Goal: Task Accomplishment & Management: Complete application form

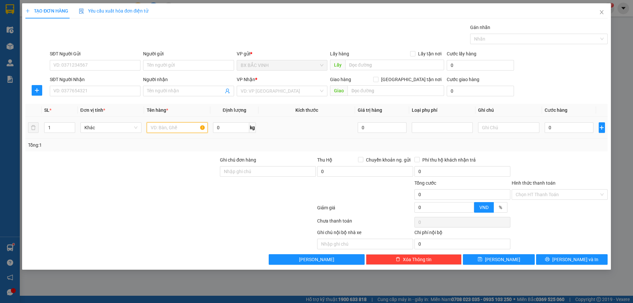
click at [166, 126] on input "text" at bounding box center [177, 127] width 61 height 11
click at [171, 66] on input "Người gửi" at bounding box center [188, 65] width 91 height 11
drag, startPoint x: 172, startPoint y: 65, endPoint x: 138, endPoint y: 59, distance: 34.6
click at [138, 59] on div "SĐT Người Gửi VD: 0371234567 Người gửi 0867253828 0867253828 VP gửi * BX BẮC VI…" at bounding box center [328, 61] width 561 height 23
type input "0867253828"
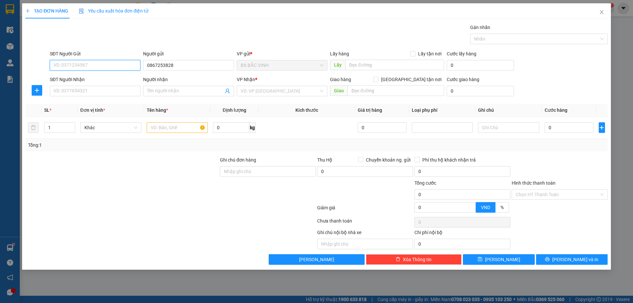
paste input "0867253828"
type input "0867253828"
click at [188, 65] on input "0867253828" at bounding box center [188, 65] width 91 height 11
type input "0"
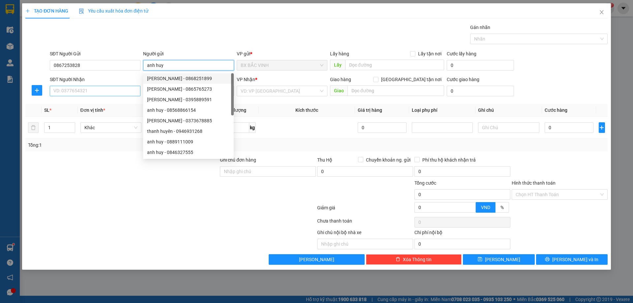
type input "anh huy"
click at [80, 93] on input "SĐT Người Nhận" at bounding box center [95, 91] width 91 height 11
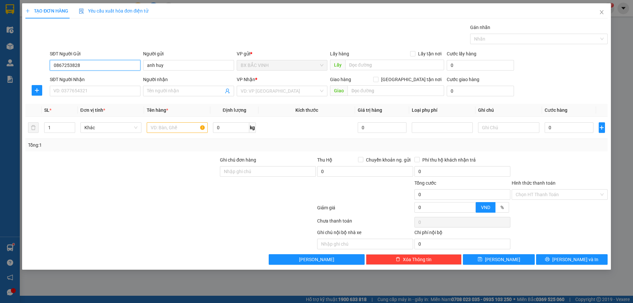
drag, startPoint x: 80, startPoint y: 66, endPoint x: 41, endPoint y: 67, distance: 39.3
click at [41, 67] on div "SĐT Người Gửi 0867253828 0867253828 Người gửi anh huy VP gửi * BX BẮC VINH Lấy …" at bounding box center [317, 61] width 584 height 23
paste input "0867253828"
type input "0867253828"
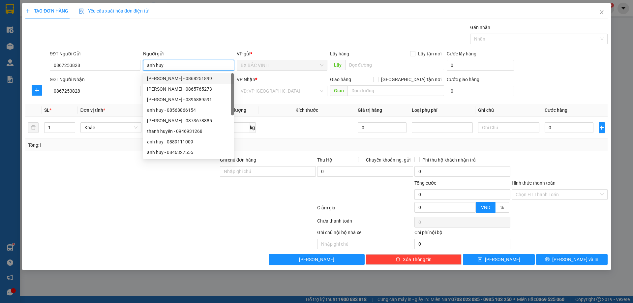
drag, startPoint x: 167, startPoint y: 66, endPoint x: 146, endPoint y: 67, distance: 20.8
click at [146, 67] on input "anh huy" at bounding box center [188, 65] width 91 height 11
click at [260, 125] on td at bounding box center [307, 128] width 97 height 22
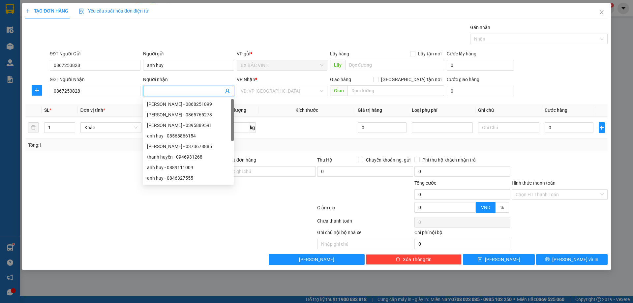
paste input "anh huy"
type input "anh huy"
click at [162, 226] on div at bounding box center [171, 222] width 292 height 13
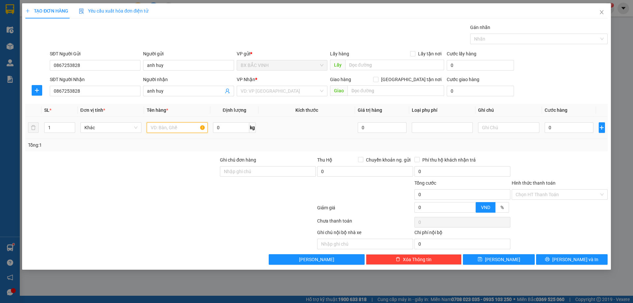
click at [167, 124] on input "text" at bounding box center [177, 127] width 61 height 11
type input "d"
type input "đồ nghề"
click at [62, 126] on input "1" at bounding box center [60, 128] width 30 height 10
type input "15"
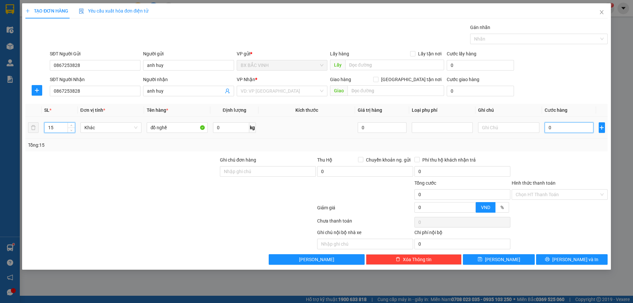
click at [565, 127] on input "0" at bounding box center [569, 127] width 49 height 11
type input "7"
type input "75"
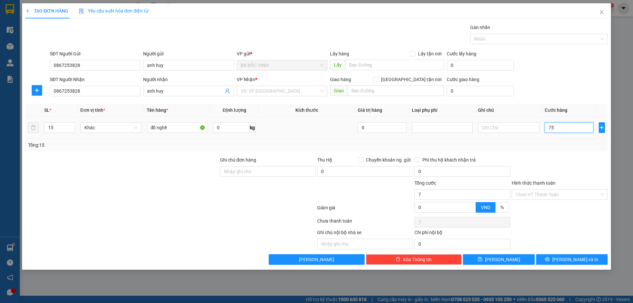
type input "75"
type input "750"
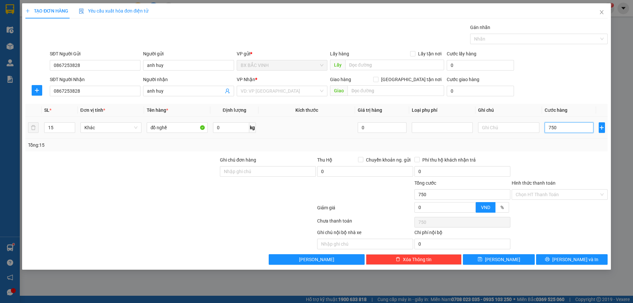
type input "7.500"
type input "75.000"
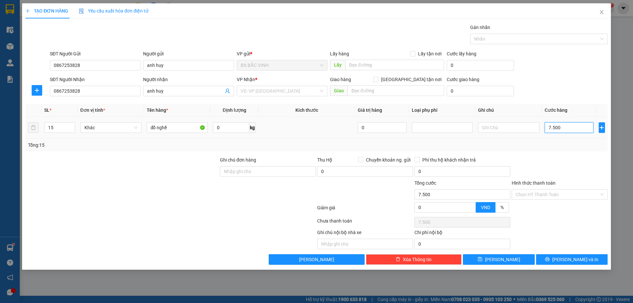
type input "75.000"
type input "750.000"
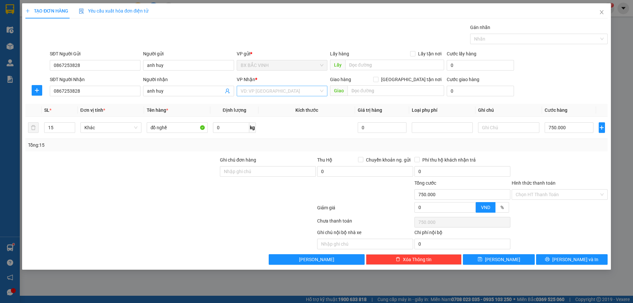
click at [287, 88] on input "search" at bounding box center [280, 91] width 78 height 10
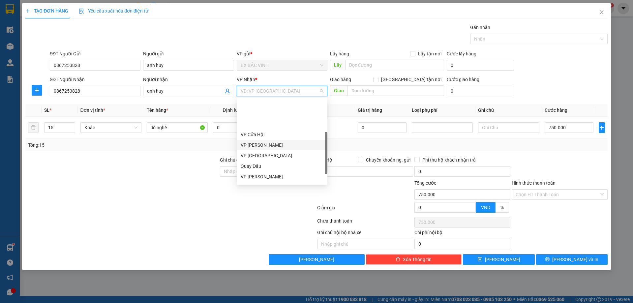
scroll to position [66, 0]
click at [266, 144] on div "VP [PERSON_NAME]" at bounding box center [282, 143] width 83 height 7
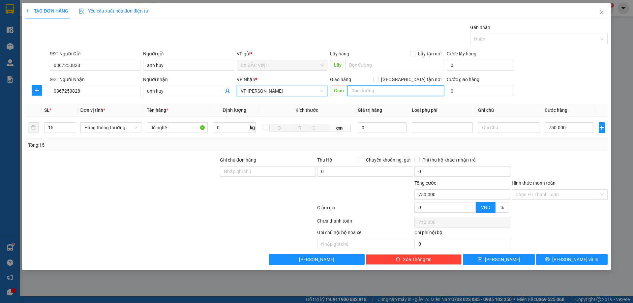
click at [409, 89] on input "text" at bounding box center [396, 90] width 97 height 11
type input "vp"
click at [378, 78] on input "[GEOGRAPHIC_DATA] tận nơi" at bounding box center [375, 79] width 5 height 5
checkbox input "true"
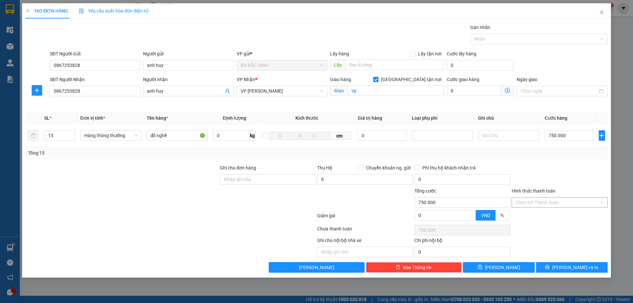
click at [563, 200] on input "Hình thức thanh toán" at bounding box center [557, 203] width 83 height 10
click at [565, 213] on div "Tại văn phòng" at bounding box center [560, 215] width 88 height 7
type input "0"
click at [578, 266] on span "[PERSON_NAME] và In" at bounding box center [575, 267] width 46 height 7
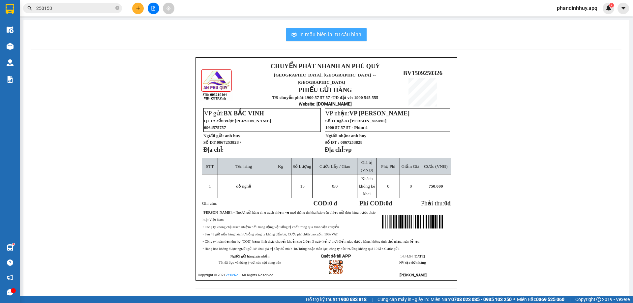
click at [333, 31] on span "In mẫu biên lai tự cấu hình" at bounding box center [330, 34] width 62 height 8
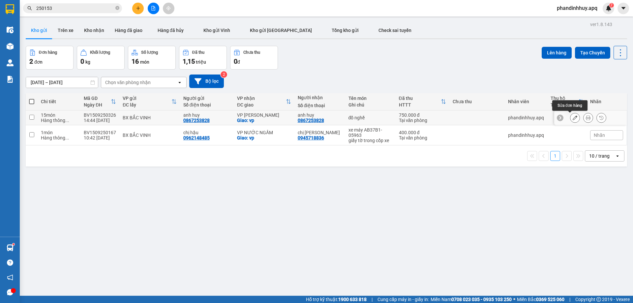
click at [573, 117] on icon at bounding box center [575, 117] width 5 height 5
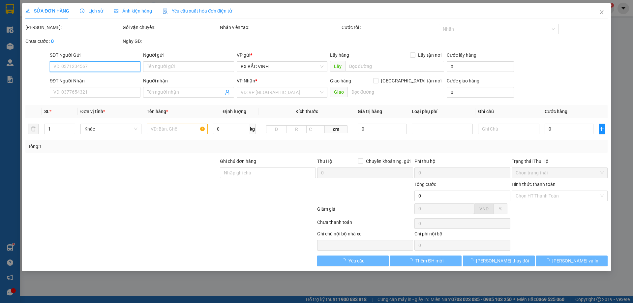
type input "0867253828"
type input "anh huy"
type input "0867253828"
type input "anh huy"
checkbox input "true"
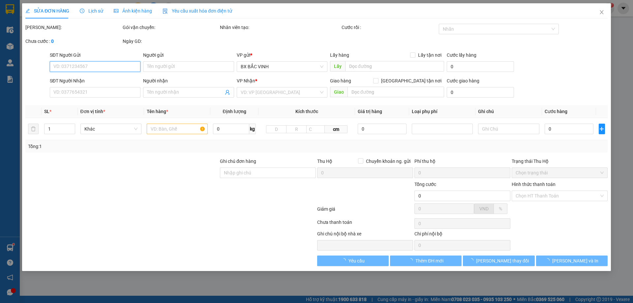
type input "vp"
type input "750.000"
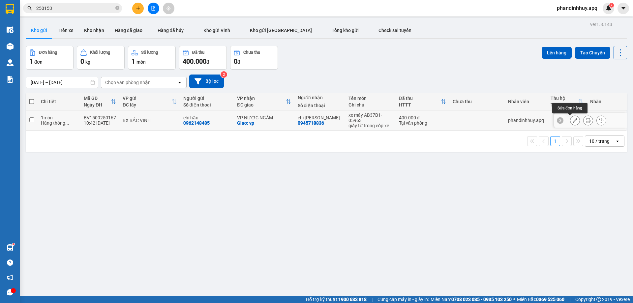
click at [573, 119] on icon at bounding box center [575, 120] width 5 height 5
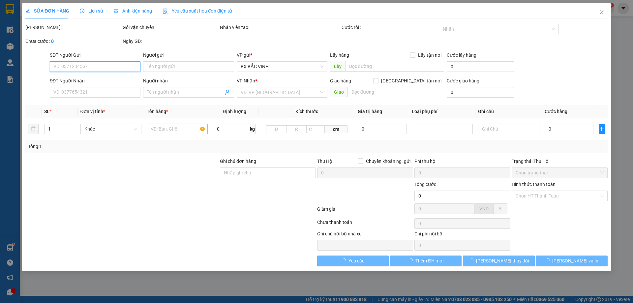
type input "0962148485"
type input "chị hậu"
type input "0945718836"
type input "chị [PERSON_NAME]"
checkbox input "true"
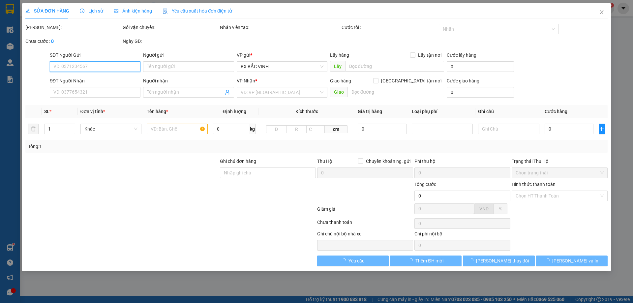
type input "vp"
type input "400.000"
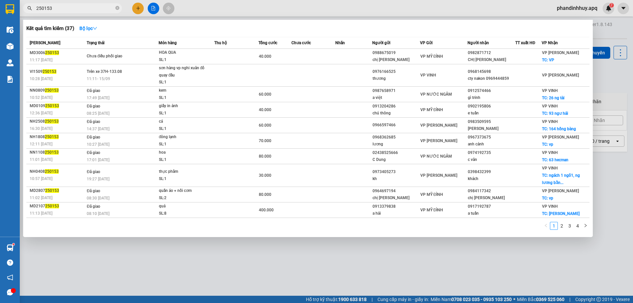
drag, startPoint x: 117, startPoint y: 8, endPoint x: 90, endPoint y: 8, distance: 26.7
click at [116, 8] on icon "close-circle" at bounding box center [117, 8] width 4 height 4
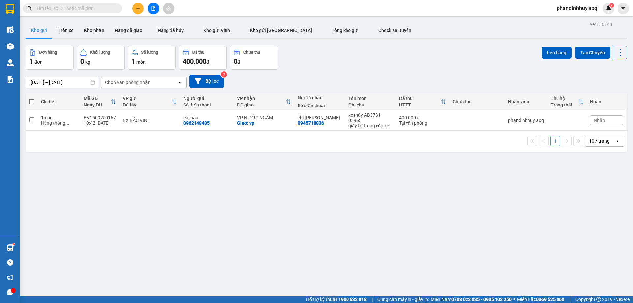
click at [84, 8] on input "text" at bounding box center [75, 8] width 78 height 7
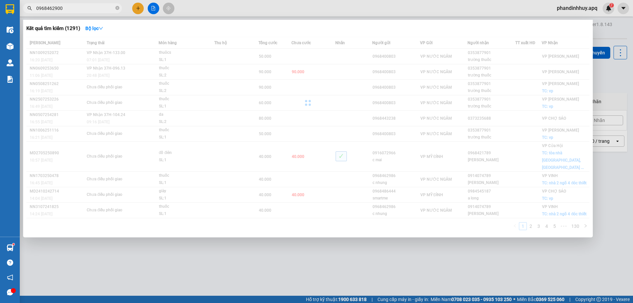
type input "09684629002"
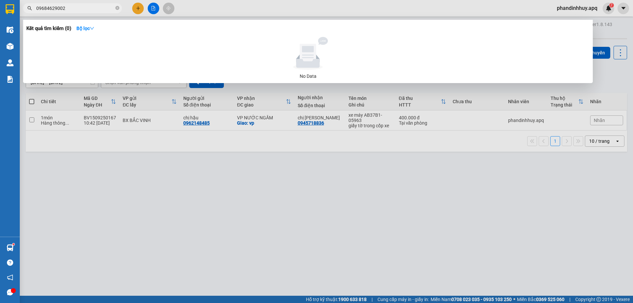
click at [88, 9] on input "09684629002" at bounding box center [75, 8] width 78 height 7
click at [90, 9] on input "09684629002" at bounding box center [75, 8] width 78 height 7
click at [117, 6] on span at bounding box center [117, 8] width 4 height 6
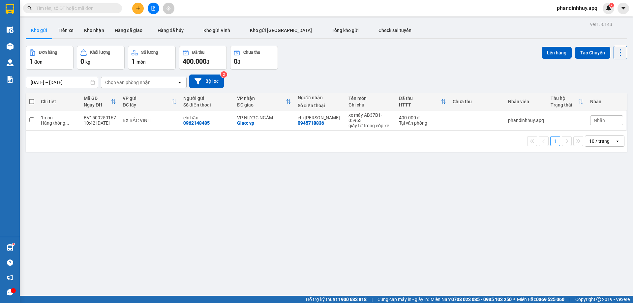
paste input "09684629002"
type input "09684629002"
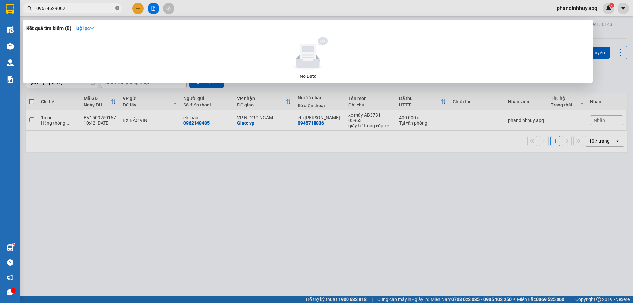
click at [116, 7] on icon "close-circle" at bounding box center [117, 8] width 4 height 4
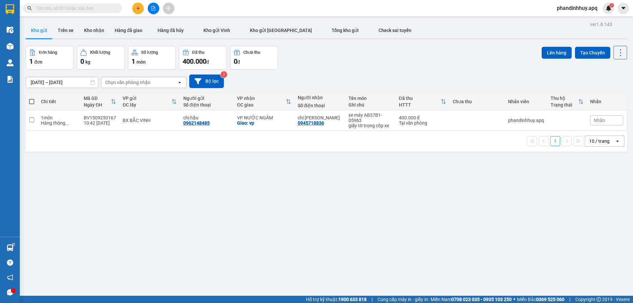
click at [79, 8] on input "text" at bounding box center [75, 8] width 78 height 7
click at [140, 9] on icon "plus" at bounding box center [138, 8] width 5 height 5
click at [56, 9] on input "text" at bounding box center [75, 8] width 78 height 7
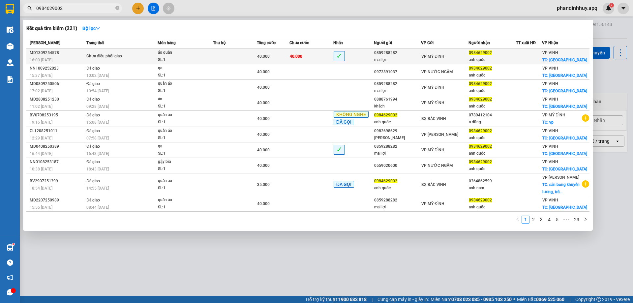
type input "0984629002"
click at [299, 54] on span "40.000" at bounding box center [296, 55] width 13 height 5
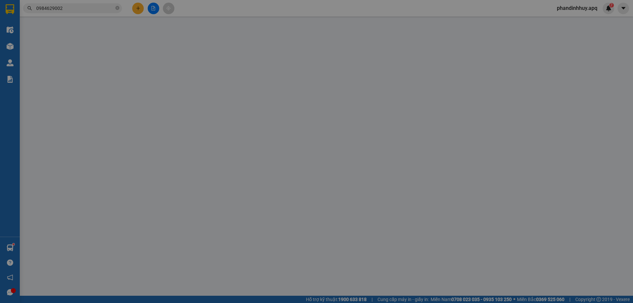
type input "0859288282"
type input "mai lợi"
type input "0984629002"
type input "anh quốc"
checkbox input "true"
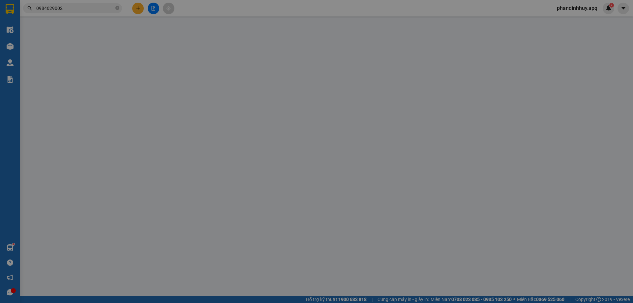
type input "[GEOGRAPHIC_DATA]"
type input "40.000"
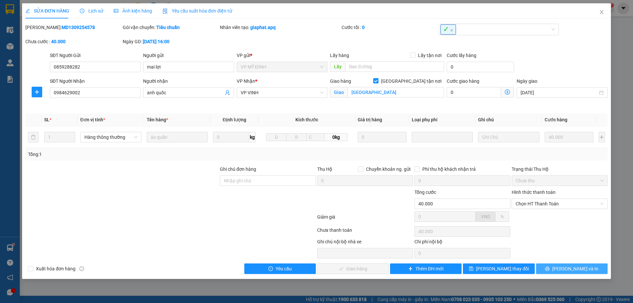
click at [569, 271] on span "[PERSON_NAME] và In" at bounding box center [575, 268] width 46 height 7
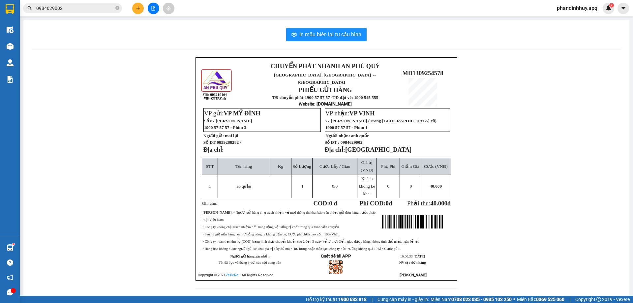
click at [142, 7] on button at bounding box center [138, 9] width 12 height 12
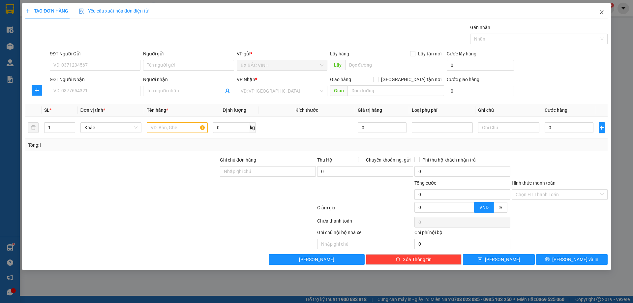
click at [599, 14] on span "Close" at bounding box center [602, 12] width 18 height 18
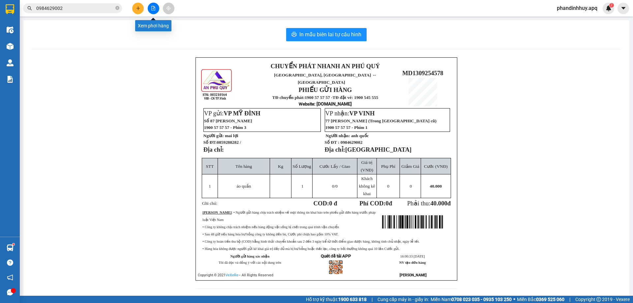
click at [154, 9] on icon "file-add" at bounding box center [153, 8] width 5 height 5
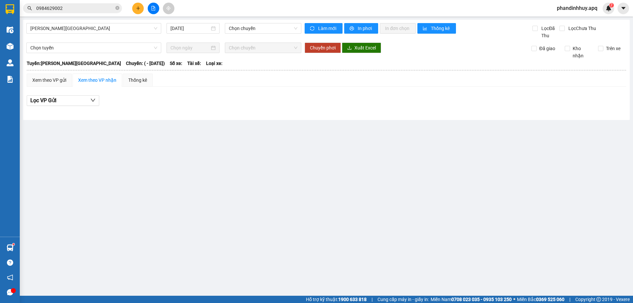
click at [59, 34] on div "[PERSON_NAME] - [GEOGRAPHIC_DATA] [DATE] Chọn chuyến" at bounding box center [163, 31] width 275 height 16
click at [62, 29] on span "[PERSON_NAME][GEOGRAPHIC_DATA]" at bounding box center [93, 28] width 127 height 10
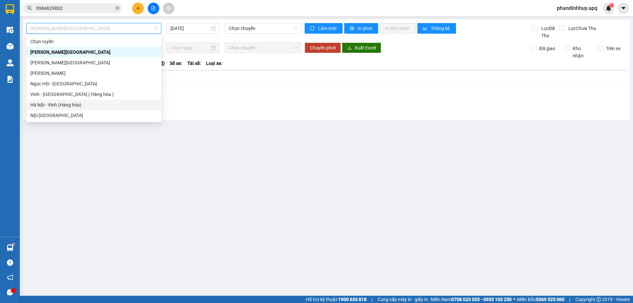
click at [60, 104] on div "Hà Nội - Vinh (Hàng hóa)" at bounding box center [93, 104] width 127 height 7
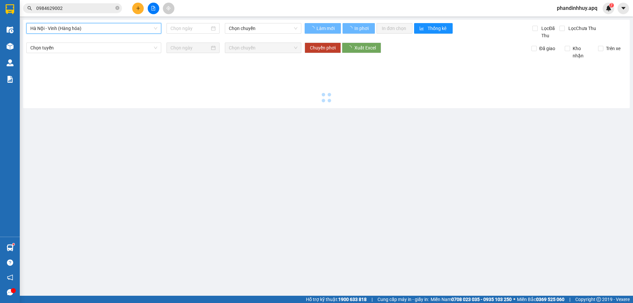
type input "[DATE]"
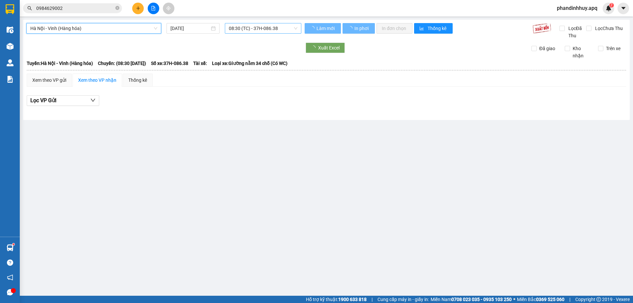
click at [230, 30] on span "08:30 (TC) - 37H-086.38" at bounding box center [263, 28] width 69 height 10
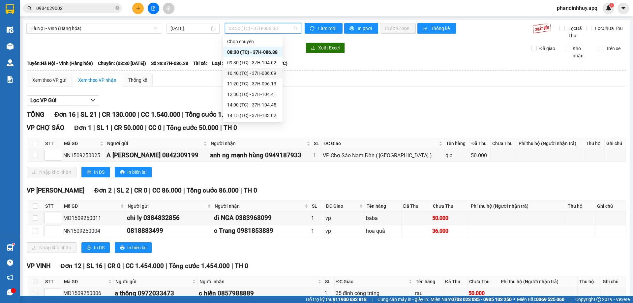
click at [251, 76] on div "10:40 (TC) - 37H-086.09" at bounding box center [252, 73] width 51 height 7
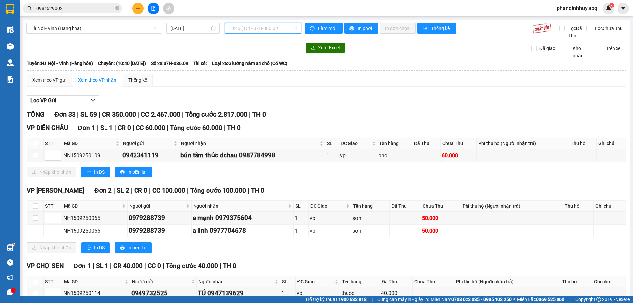
click at [241, 32] on span "10:40 (TC) - 37H-086.09" at bounding box center [263, 28] width 69 height 10
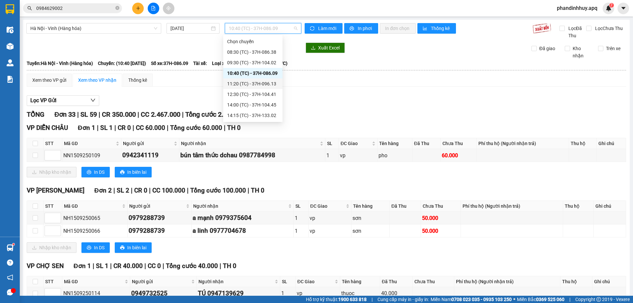
click at [251, 81] on div "11:20 (TC) - 37H-096.13" at bounding box center [252, 83] width 51 height 7
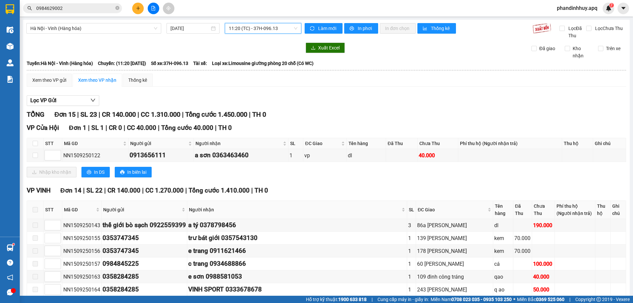
click at [242, 33] on div "11:20 (TC) - 37H-096.13" at bounding box center [263, 28] width 77 height 11
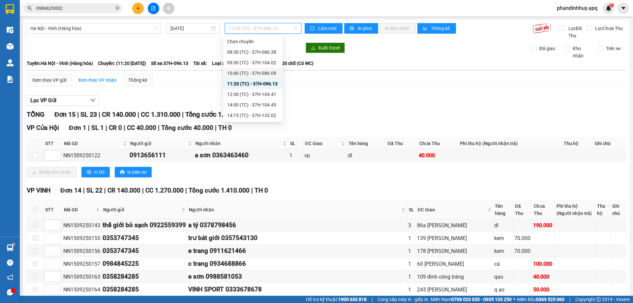
click at [249, 72] on div "10:40 (TC) - 37H-086.09" at bounding box center [252, 73] width 51 height 7
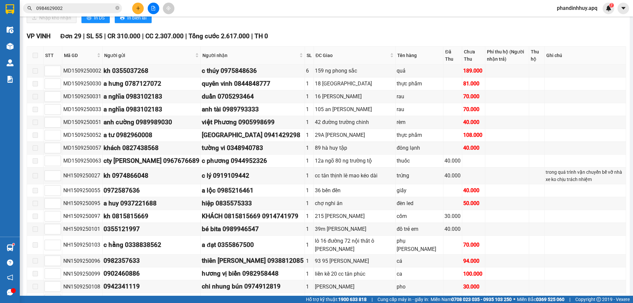
scroll to position [161, 0]
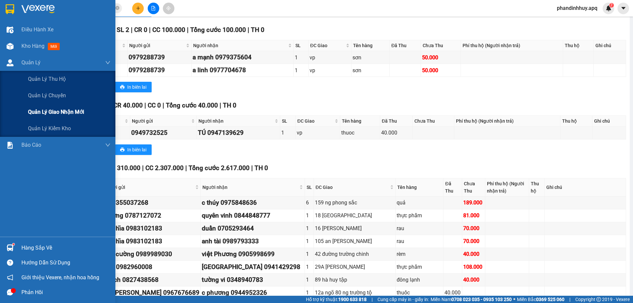
click at [73, 109] on span "Quản lý giao nhận mới" at bounding box center [56, 112] width 56 height 8
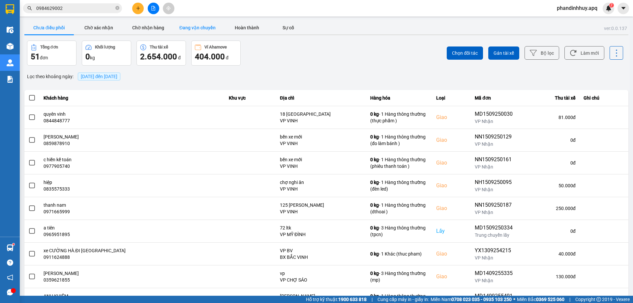
click at [212, 23] on button "Đang vận chuyển" at bounding box center [197, 27] width 49 height 13
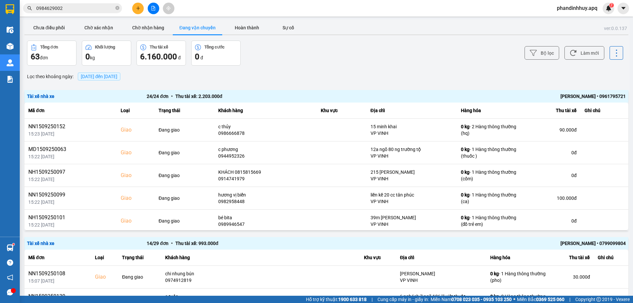
click at [429, 101] on div "Tài xế nhà xe 24 / 24 đơn • Thu tài xế: 2.203.000 đ [PERSON_NAME] • 0961795721" at bounding box center [326, 96] width 604 height 13
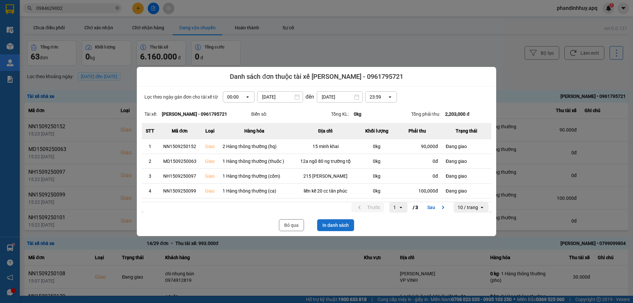
click at [353, 225] on button "In danh sách" at bounding box center [335, 225] width 37 height 12
